Goal: Task Accomplishment & Management: Complete application form

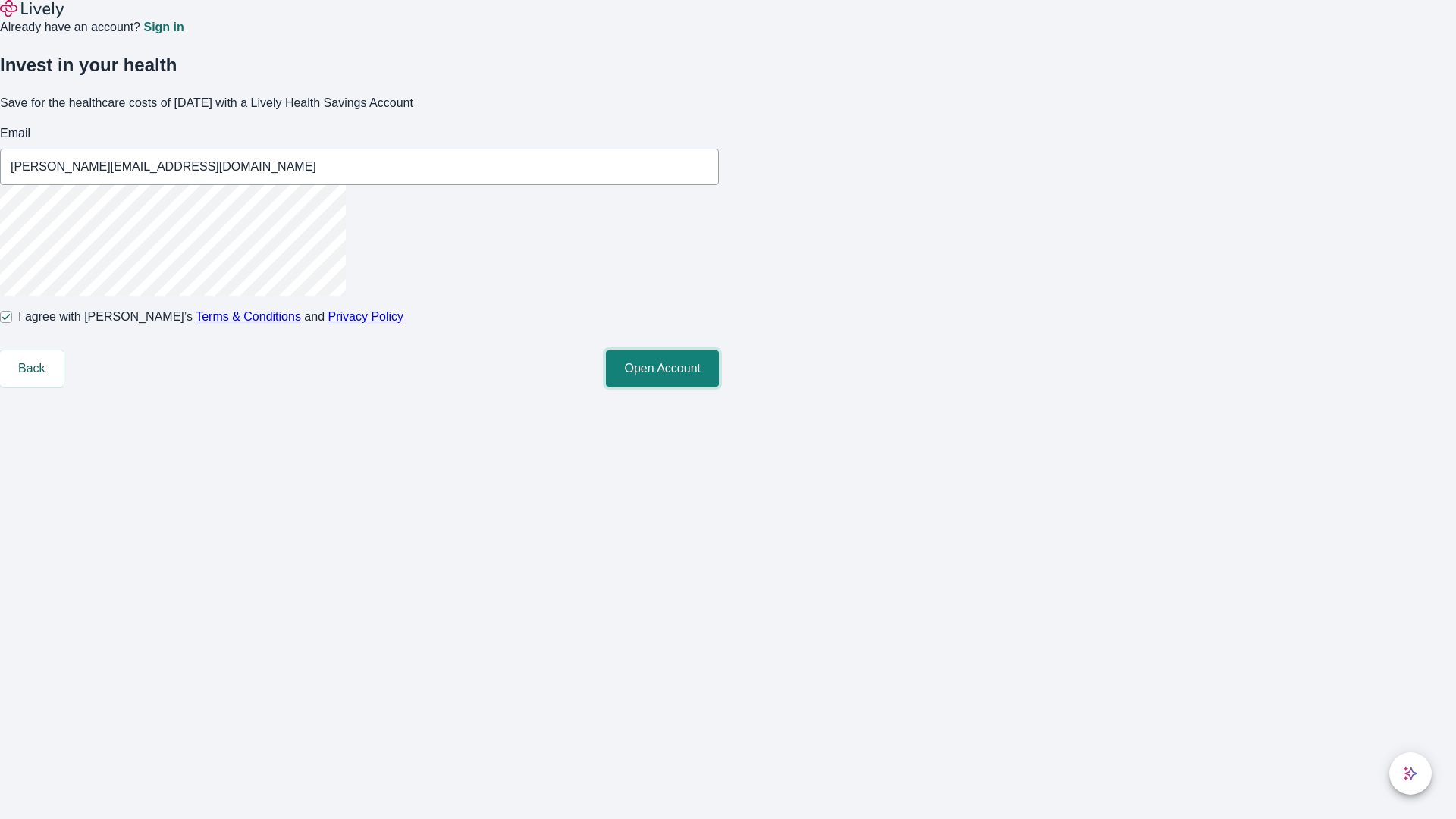
click at [719, 386] on button "Open Account" at bounding box center [662, 368] width 113 height 36
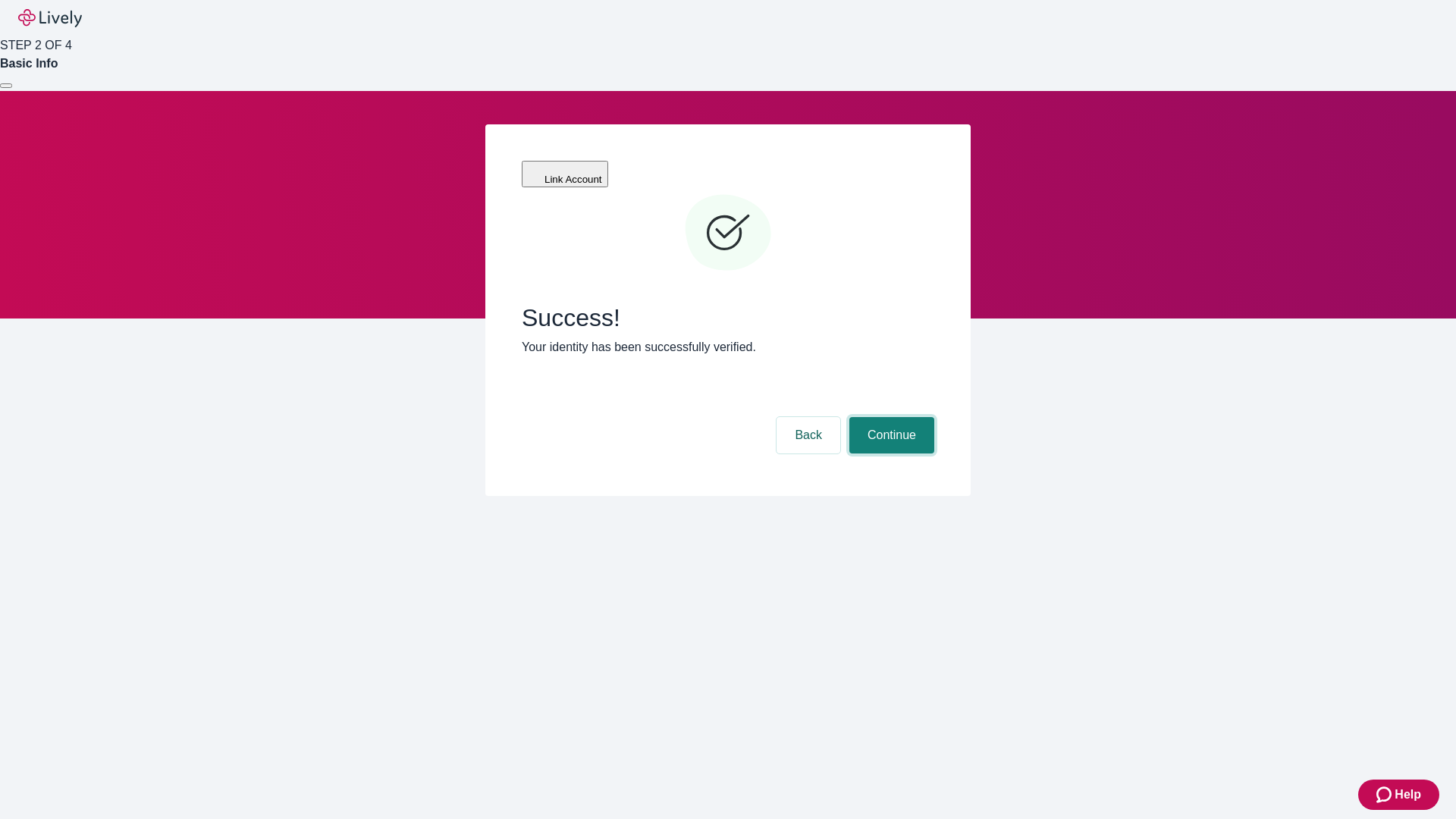
click at [890, 417] on button "Continue" at bounding box center [892, 435] width 85 height 36
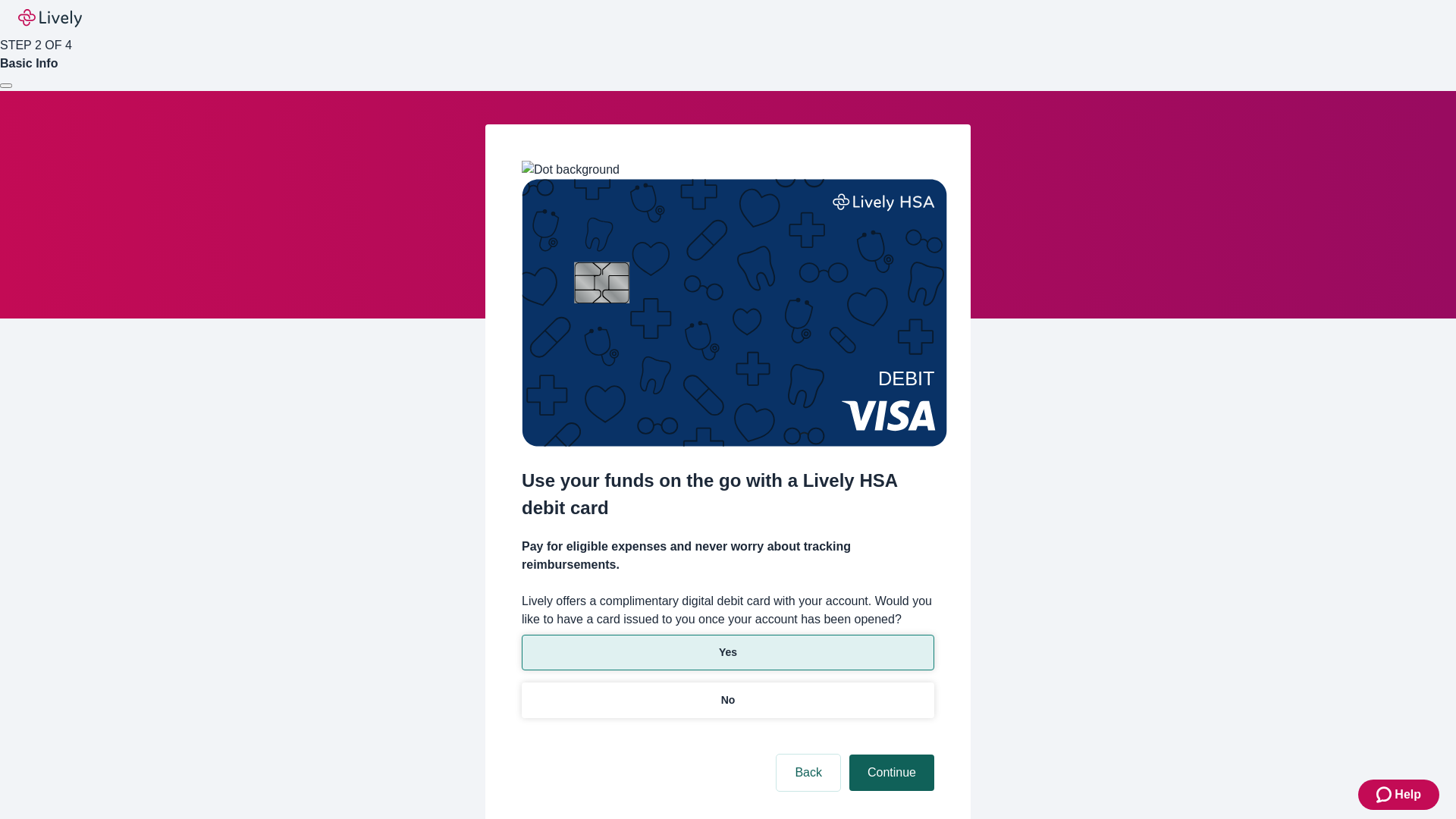
click at [727, 692] on p "No" at bounding box center [728, 700] width 15 height 16
click at [890, 754] on button "Continue" at bounding box center [892, 772] width 85 height 36
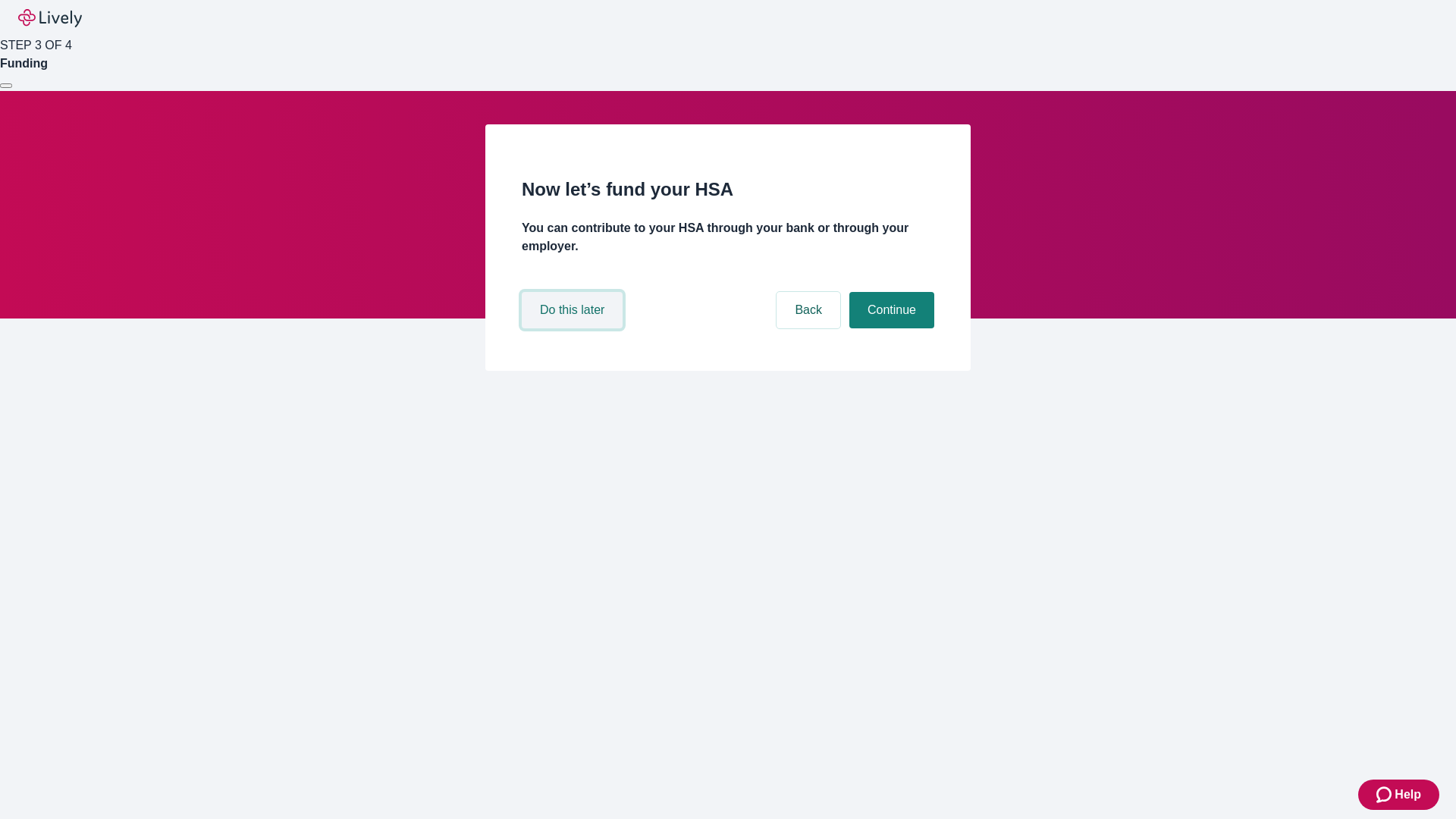
click at [574, 328] on button "Do this later" at bounding box center [571, 310] width 101 height 36
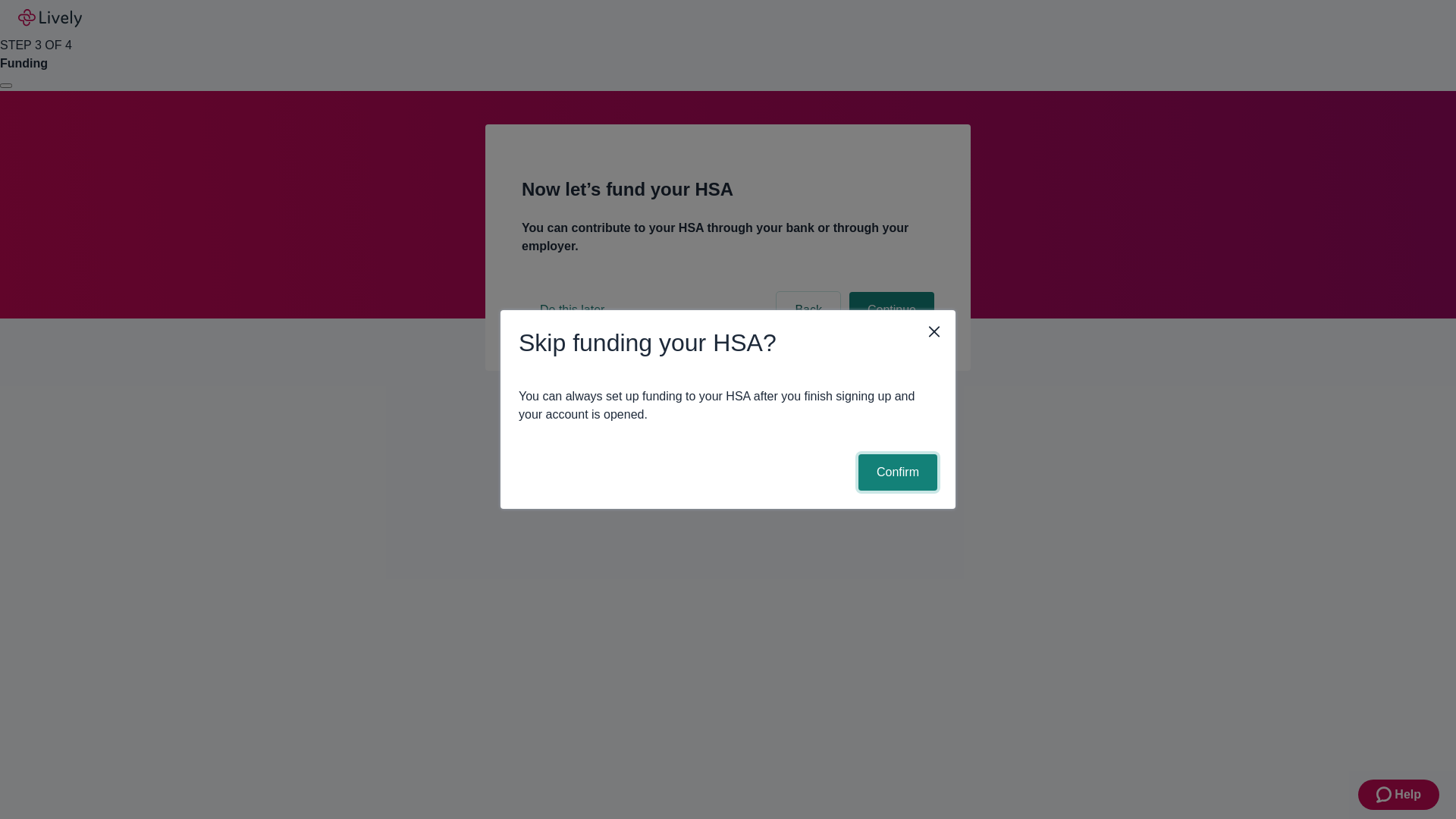
click at [895, 472] on button "Confirm" at bounding box center [898, 472] width 79 height 36
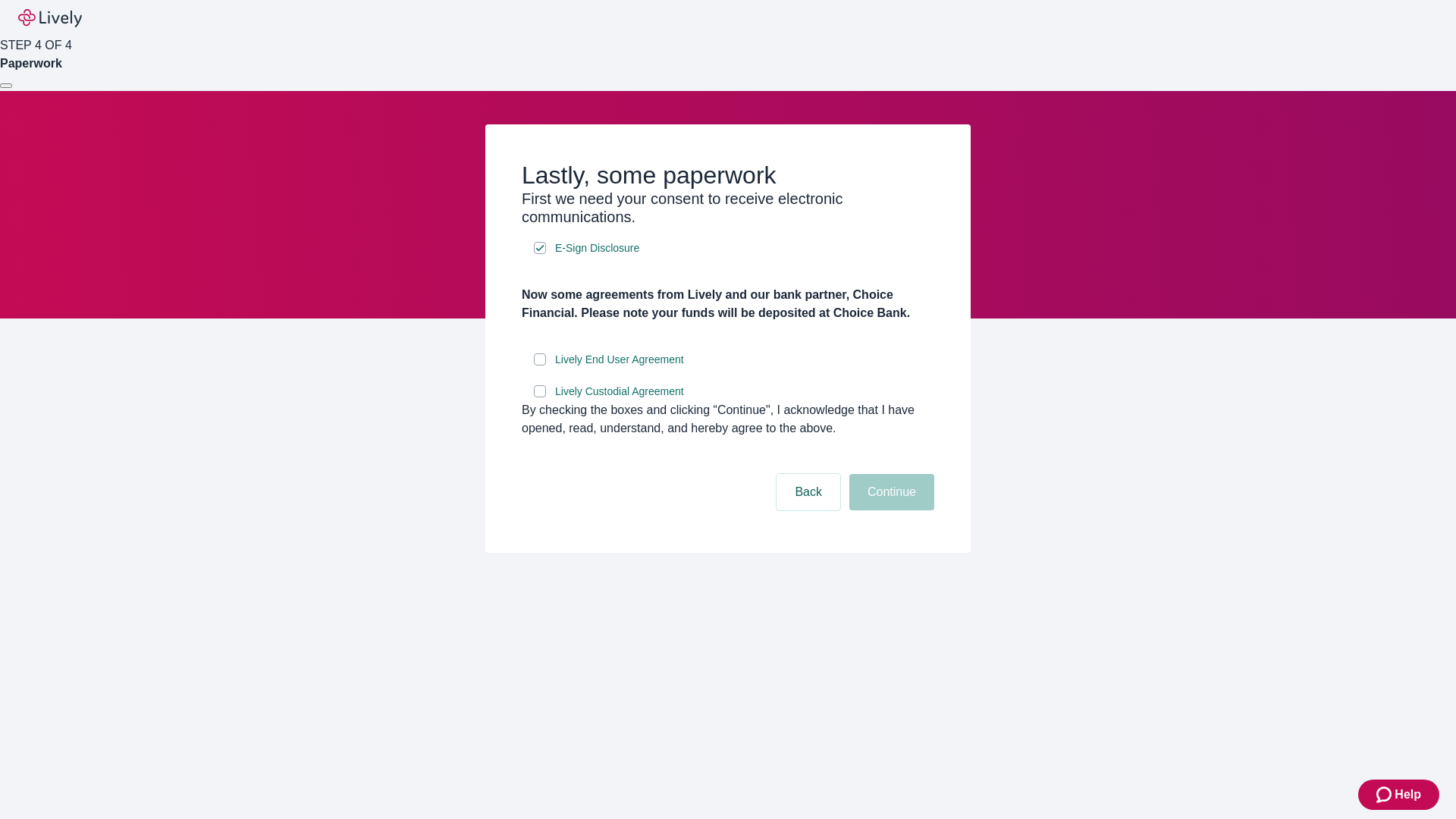
click at [540, 366] on input "Lively End User Agreement" at bounding box center [539, 359] width 12 height 12
checkbox input "true"
click at [540, 397] on input "Lively Custodial Agreement" at bounding box center [539, 391] width 12 height 12
checkbox input "true"
click at [890, 510] on button "Continue" at bounding box center [892, 492] width 85 height 36
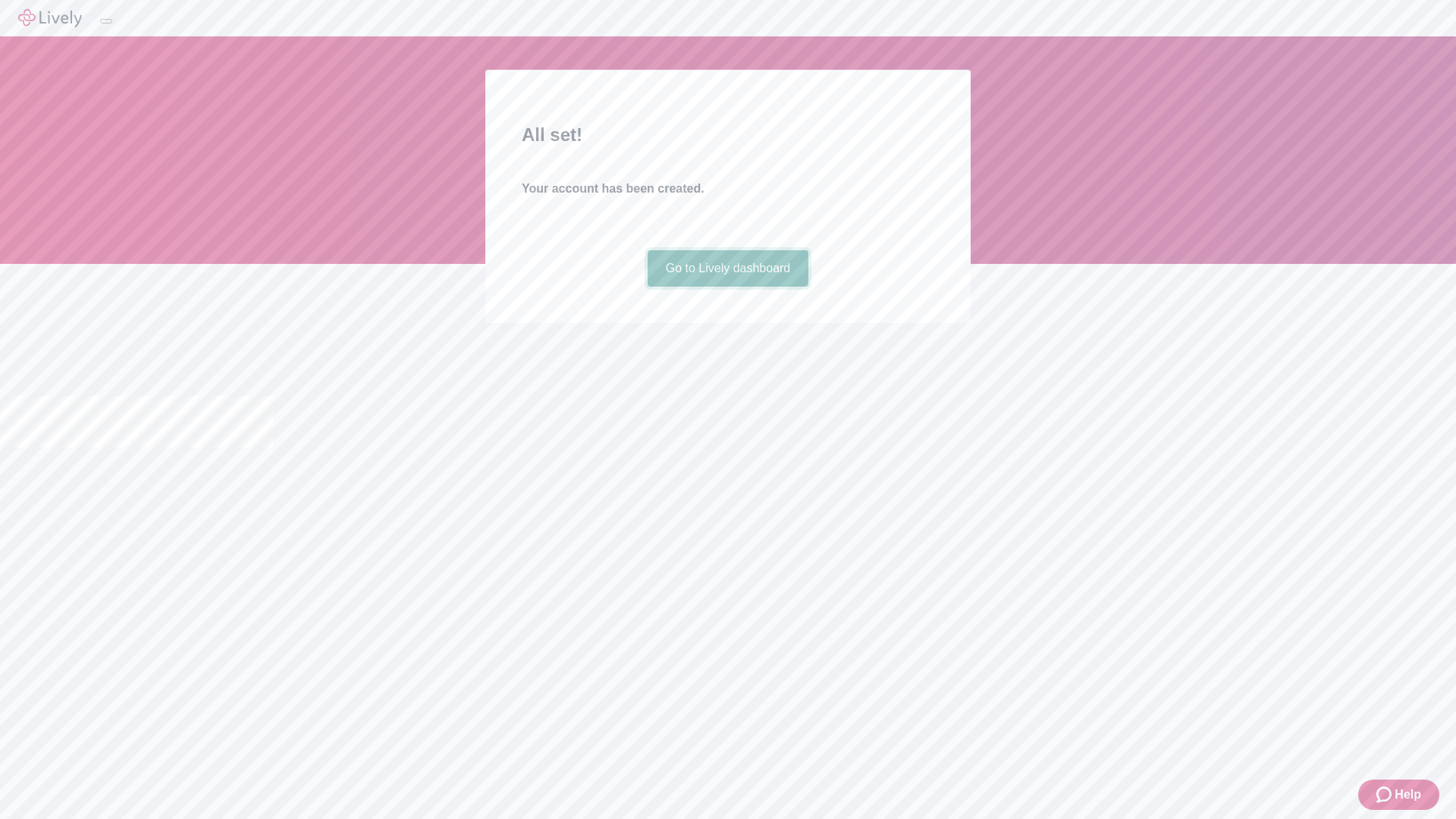
click at [727, 286] on link "Go to Lively dashboard" at bounding box center [728, 268] width 161 height 36
